Goal: Check status: Check status

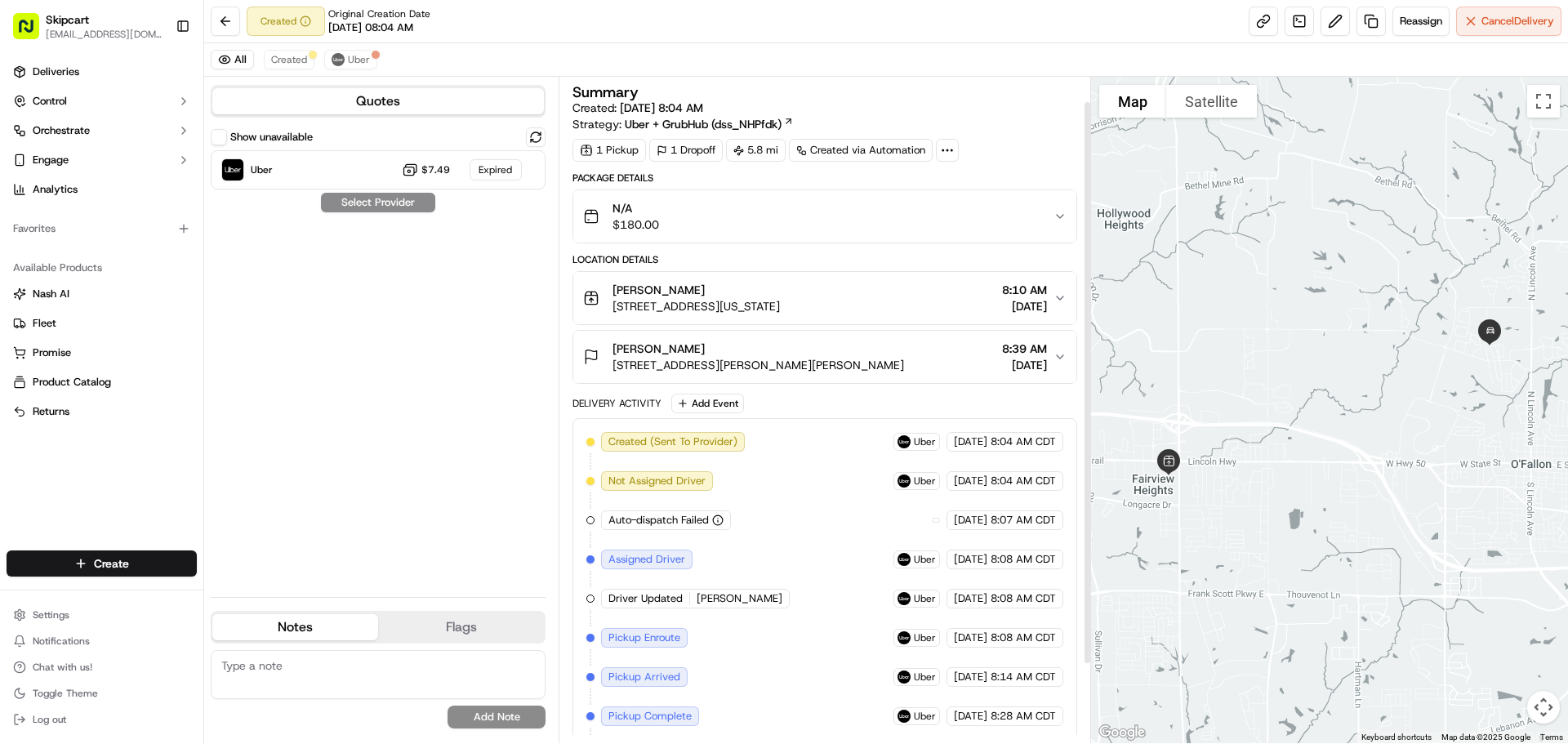
scroll to position [122, 0]
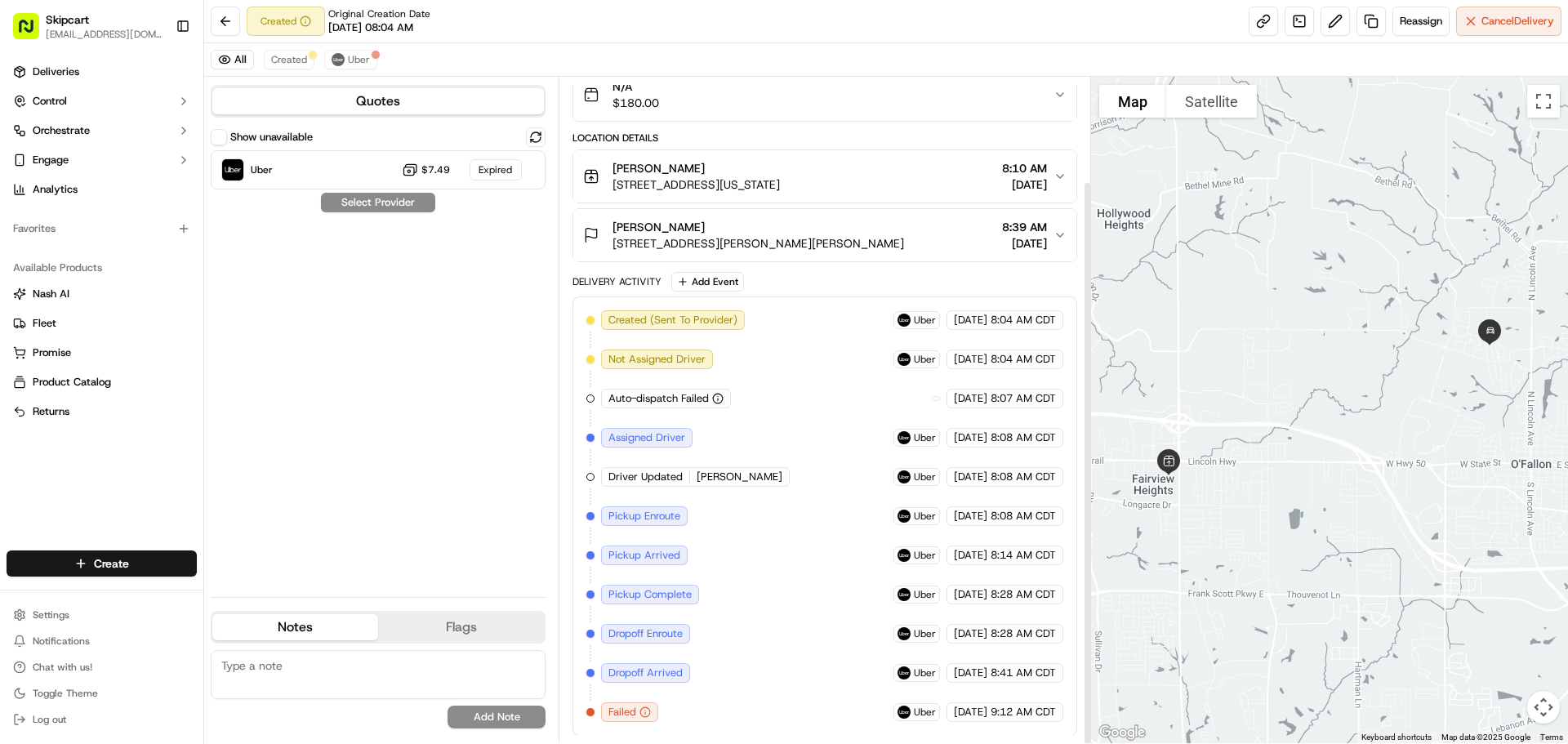
scroll to position [122, 0]
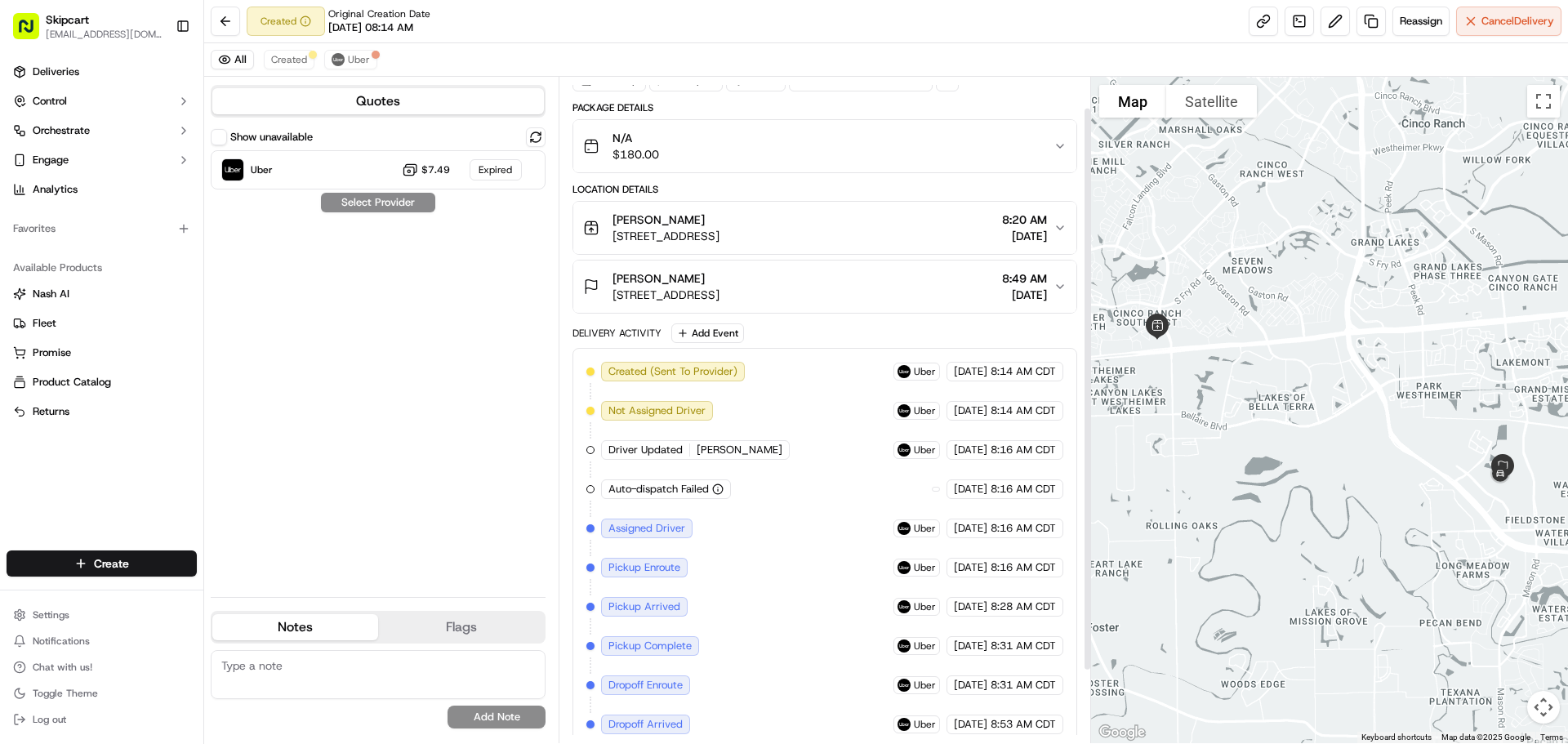
scroll to position [122, 0]
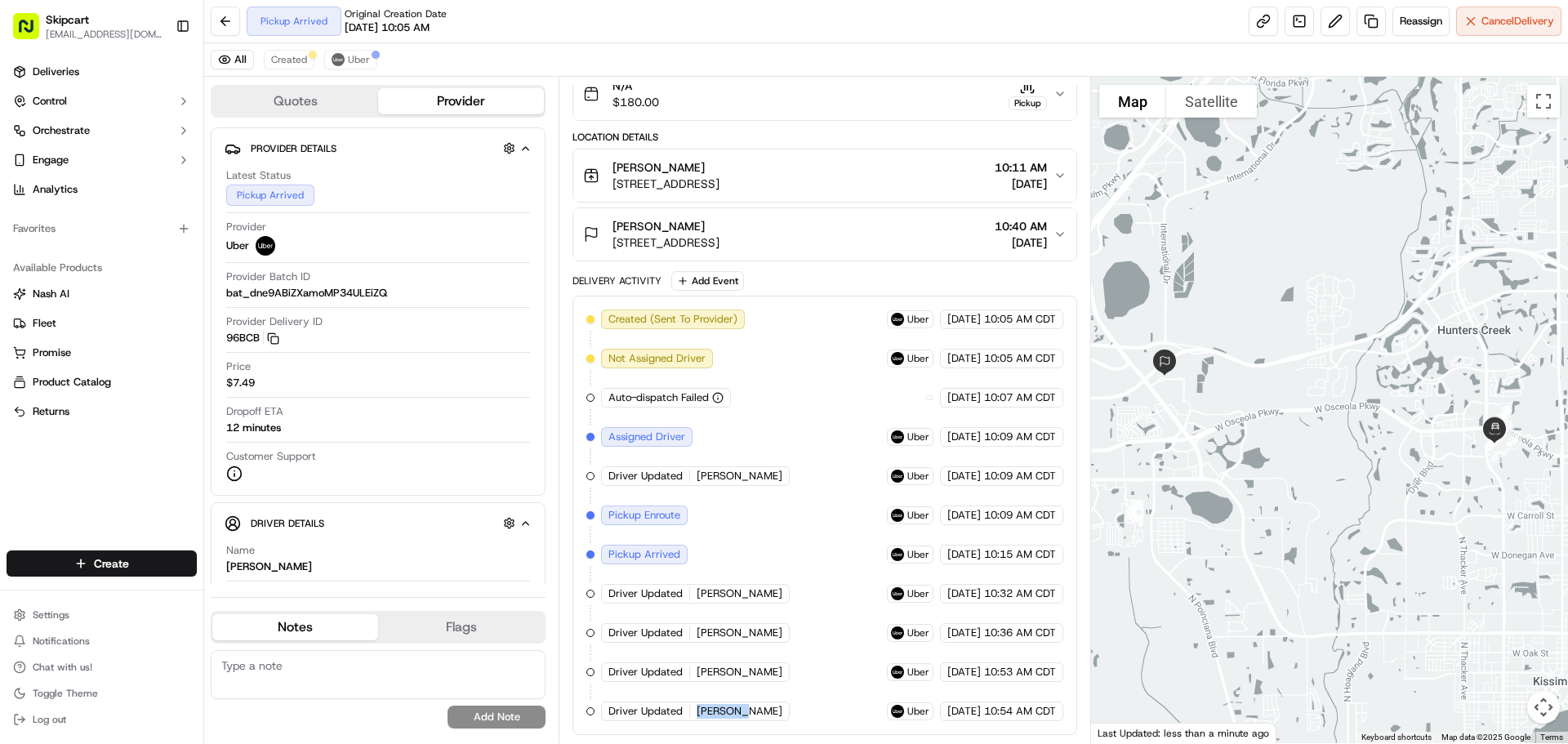
drag, startPoint x: 695, startPoint y: 711, endPoint x: 749, endPoint y: 712, distance: 54.0
click at [749, 712] on div "Driver Updated [PERSON_NAME]" at bounding box center [696, 711] width 192 height 19
copy span "[PERSON_NAME]"
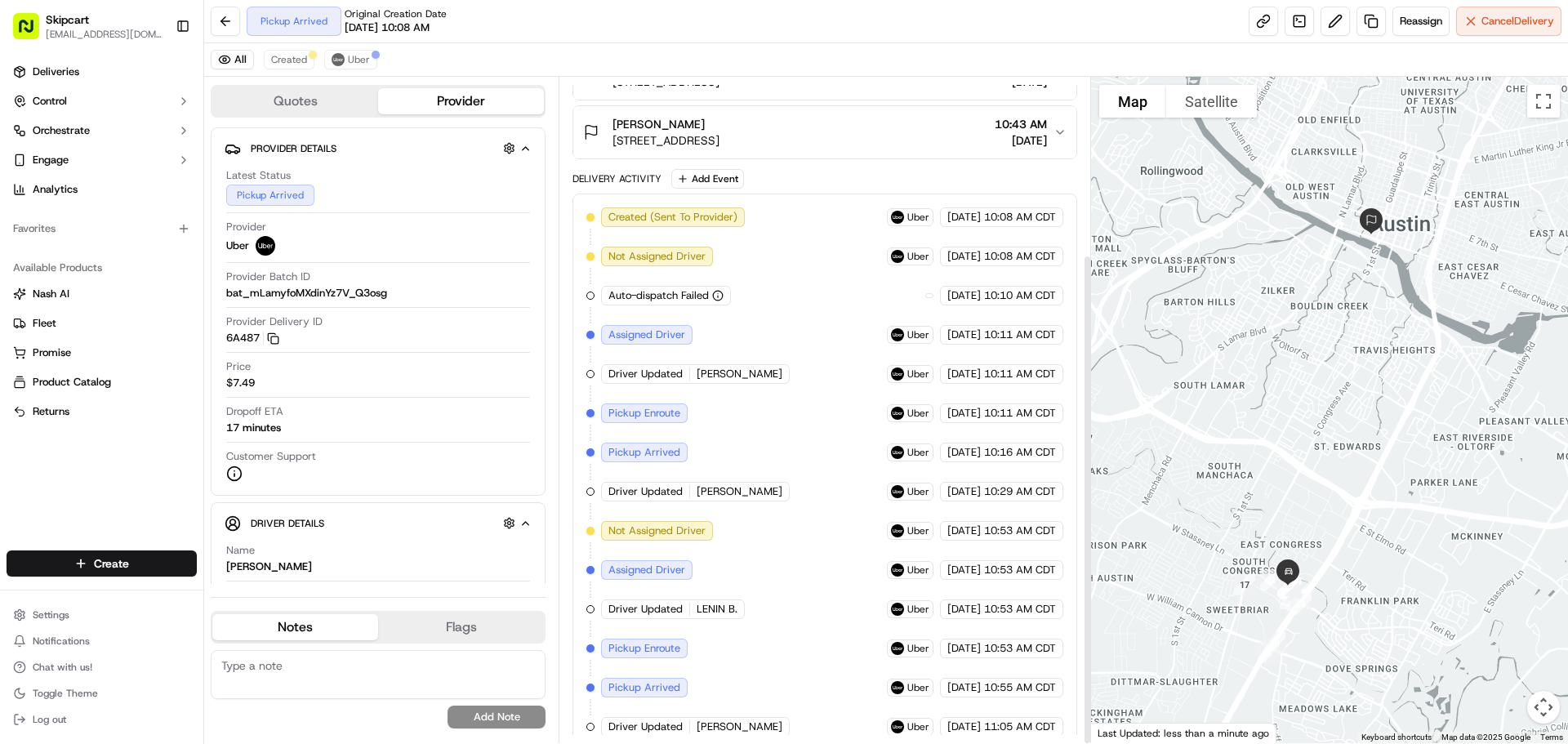
scroll to position [240, 0]
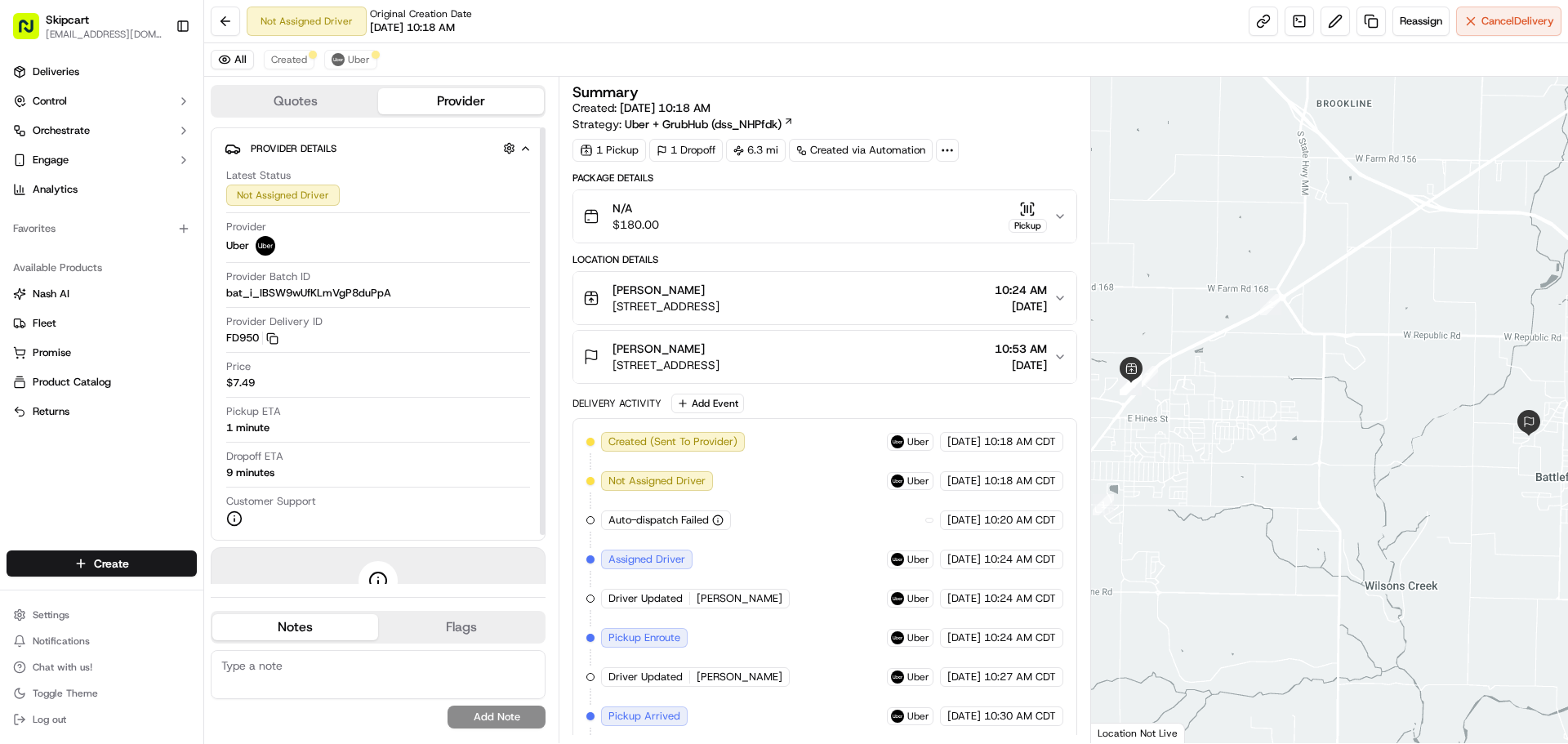
scroll to position [45, 0]
